Goal: Find specific page/section: Find specific page/section

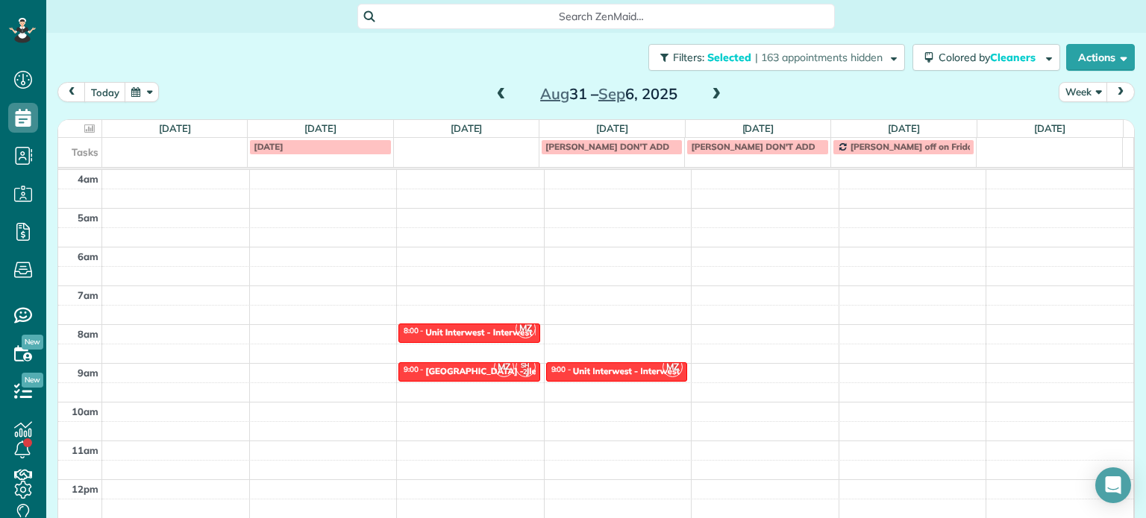
scroll to position [116, 0]
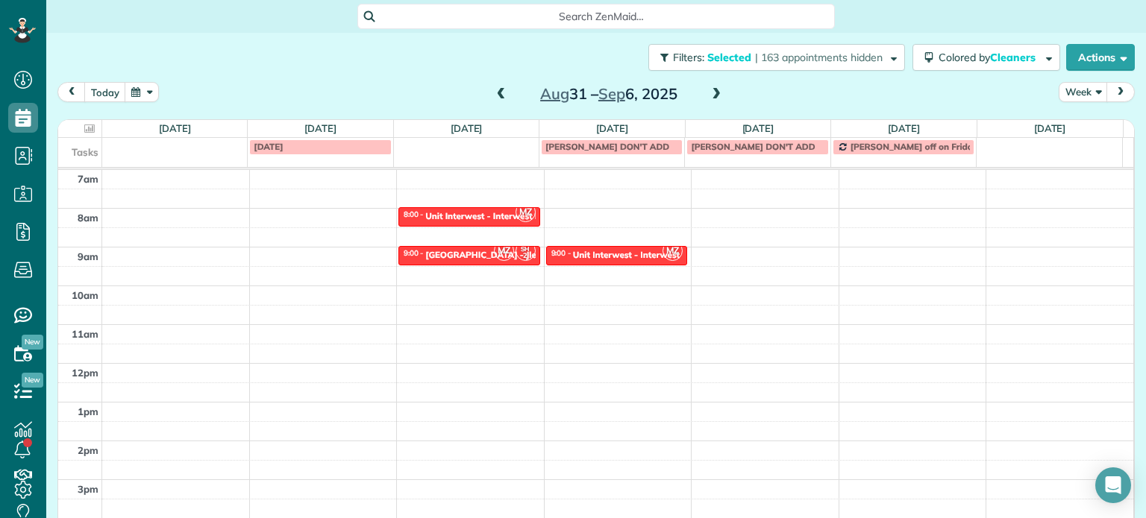
click at [497, 91] on span at bounding box center [501, 94] width 16 height 13
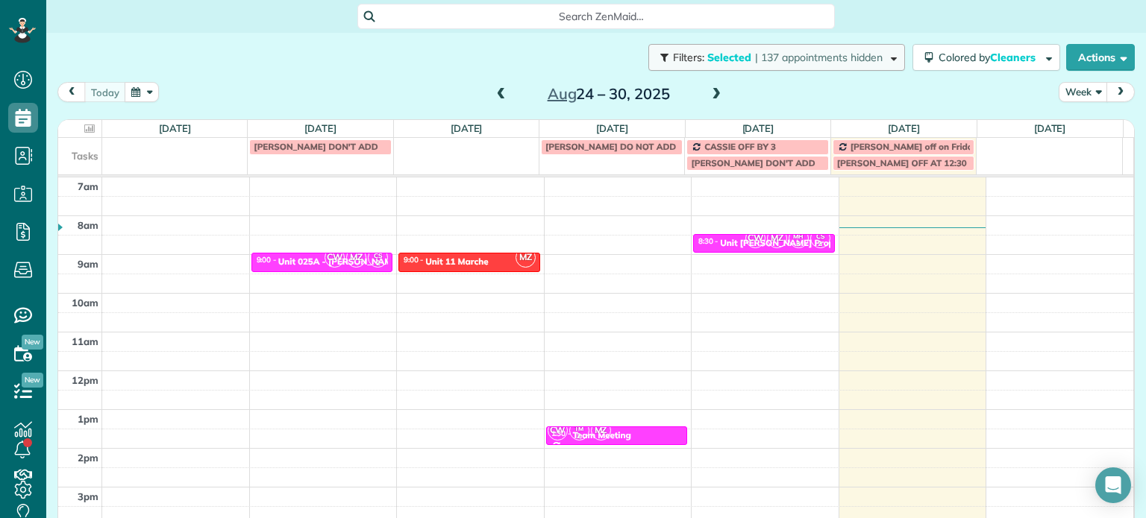
click at [823, 64] on button "Filters: Selected | 137 appointments hidden" at bounding box center [776, 57] width 257 height 27
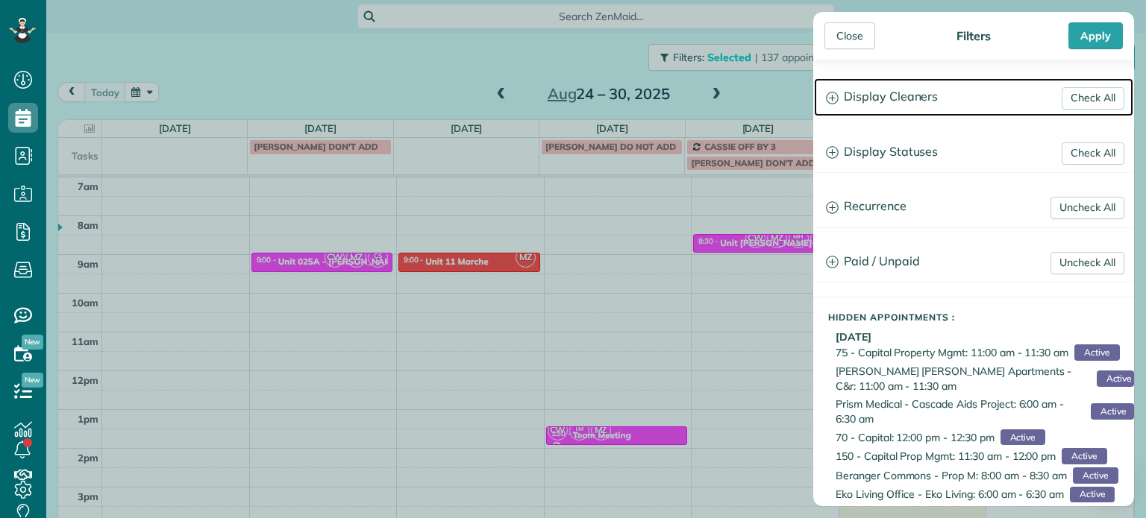
click at [889, 112] on h3 "Display Cleaners" at bounding box center [973, 97] width 319 height 38
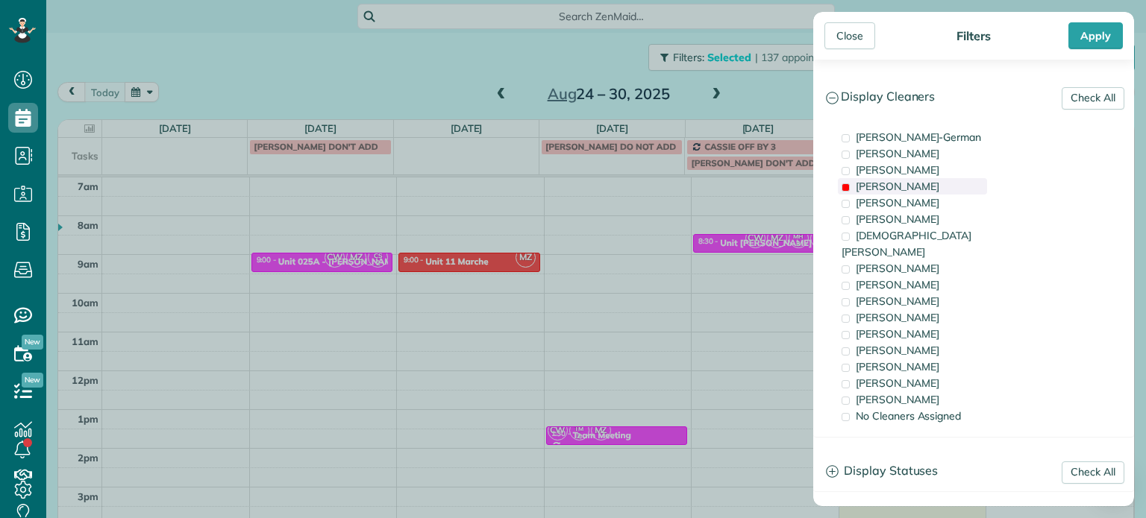
click at [902, 186] on span "[PERSON_NAME]" at bounding box center [898, 186] width 84 height 13
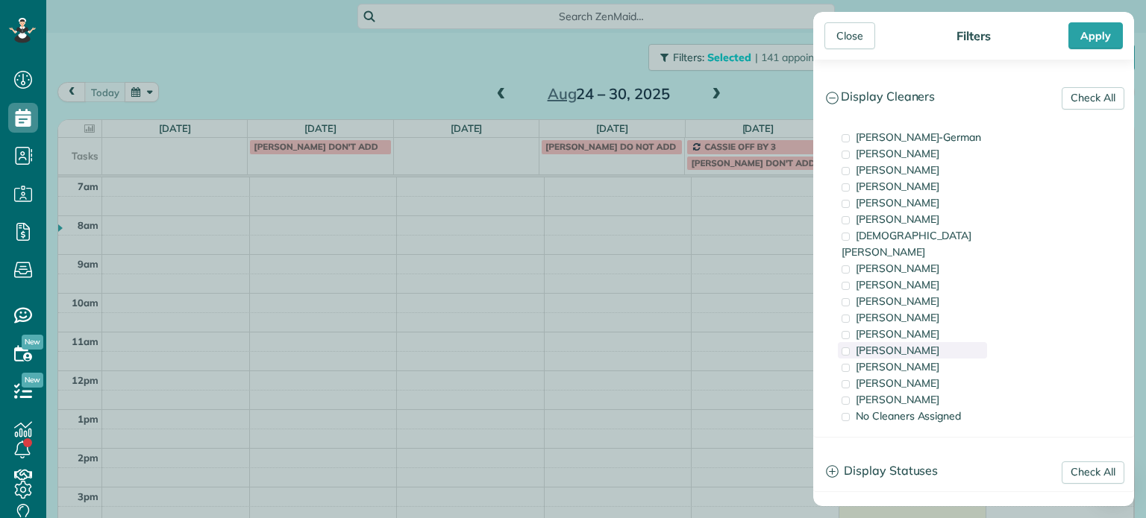
click at [929, 342] on div "[PERSON_NAME]" at bounding box center [912, 350] width 149 height 16
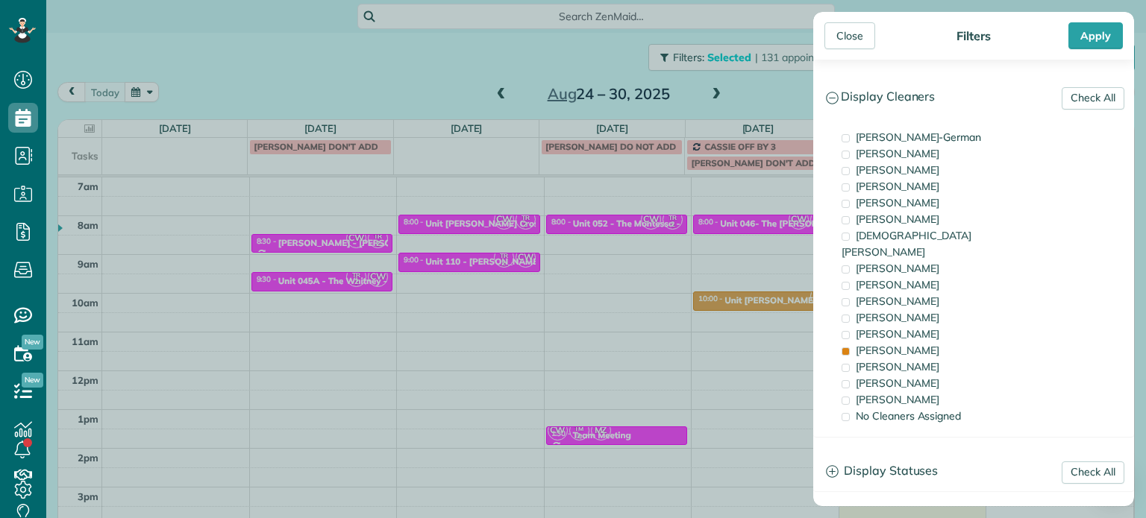
click at [736, 286] on div "Close Filters Apply Check All Display Cleaners [PERSON_NAME]-German [PERSON_NAM…" at bounding box center [573, 259] width 1146 height 518
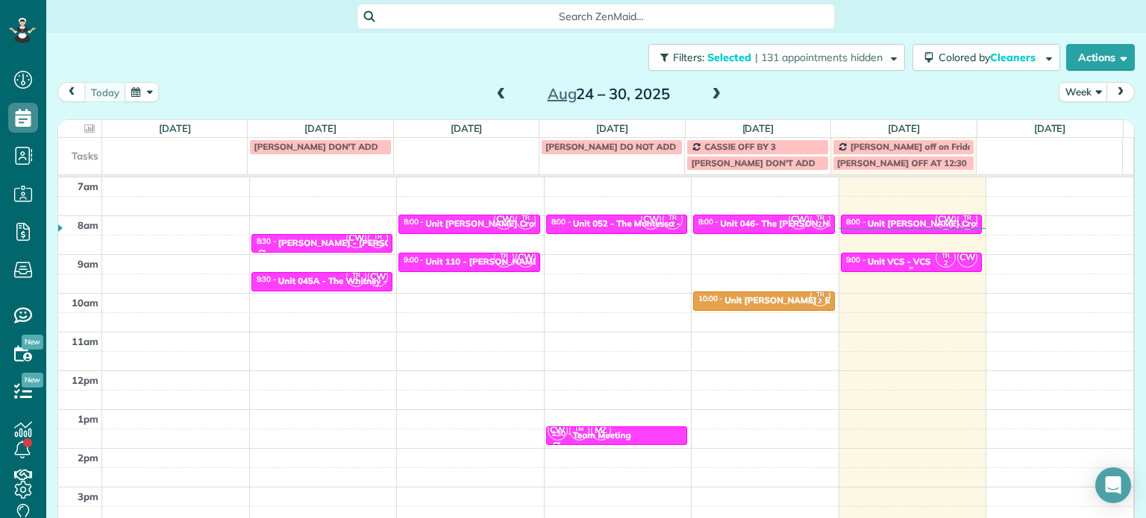
click at [892, 263] on div "Unit VCS - VCS" at bounding box center [898, 262] width 63 height 10
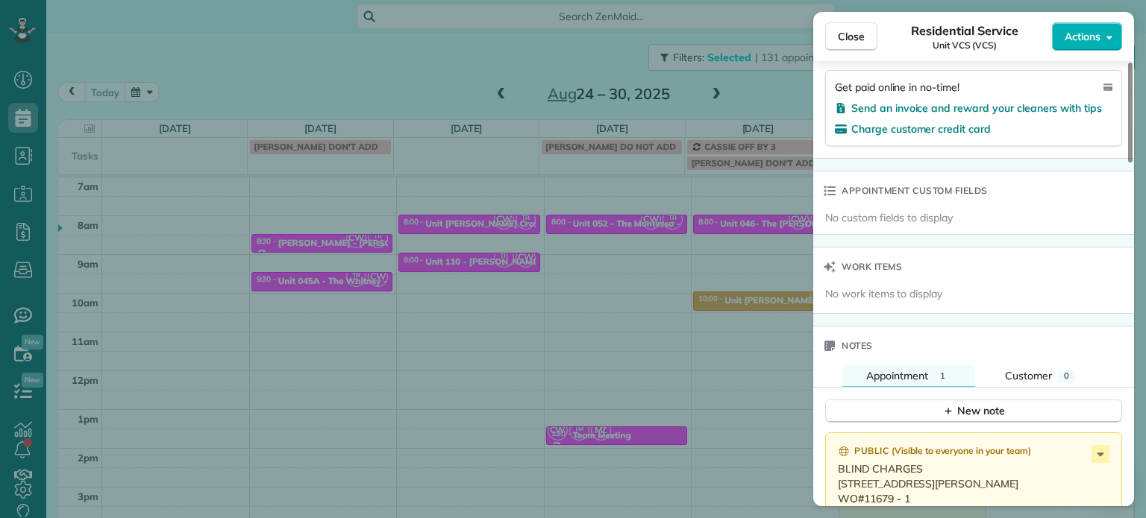
scroll to position [1201, 0]
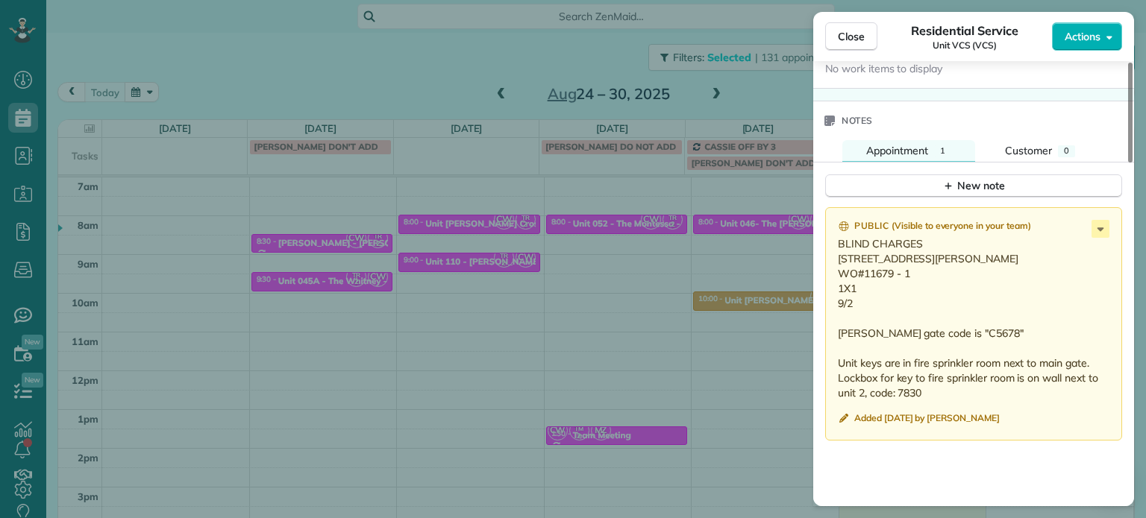
drag, startPoint x: 911, startPoint y: 277, endPoint x: 864, endPoint y: 281, distance: 47.1
click at [864, 281] on p "BLIND CHARGES [STREET_ADDRESS][PERSON_NAME] WO#11679 - 1 1X1 9/2 [PERSON_NAME] …" at bounding box center [975, 318] width 274 height 164
